Goal: Check status: Check status

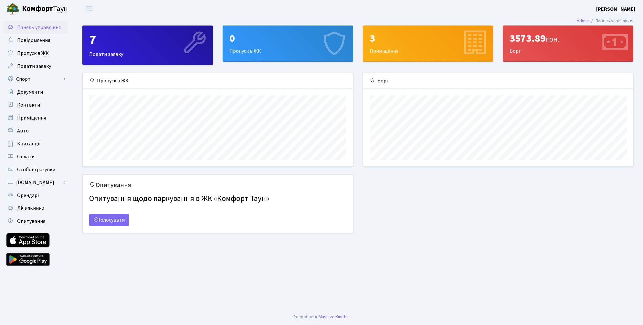
scroll to position [93, 270]
click at [33, 145] on span "Квитанції" at bounding box center [29, 143] width 24 height 7
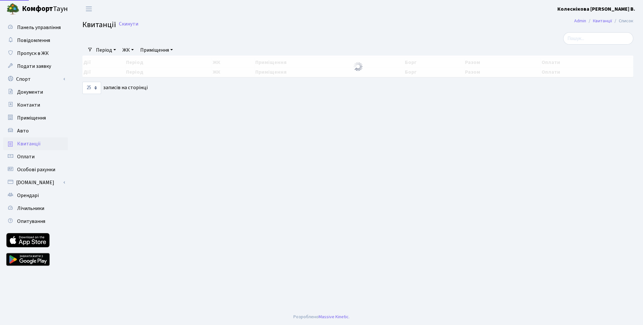
select select "25"
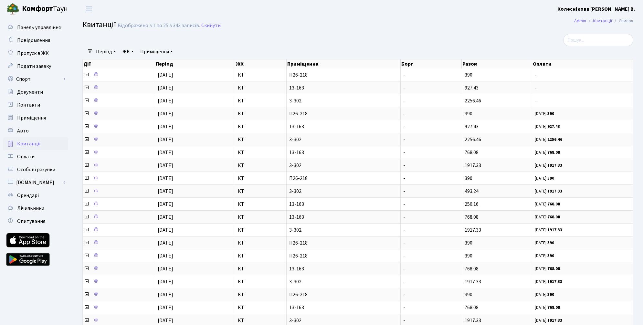
click at [254, 25] on h2 "Квитанції Відображено з 1 по 25 з 343 записів. Скинути" at bounding box center [357, 25] width 551 height 11
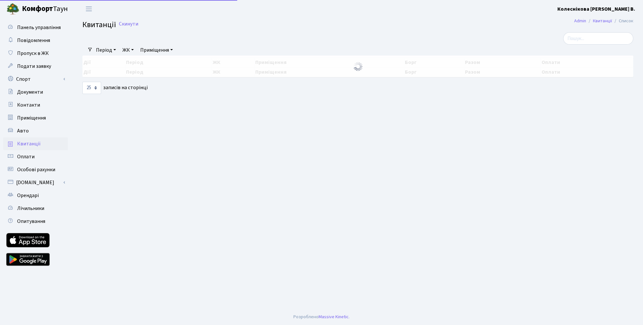
select select "25"
